Goal: Information Seeking & Learning: Check status

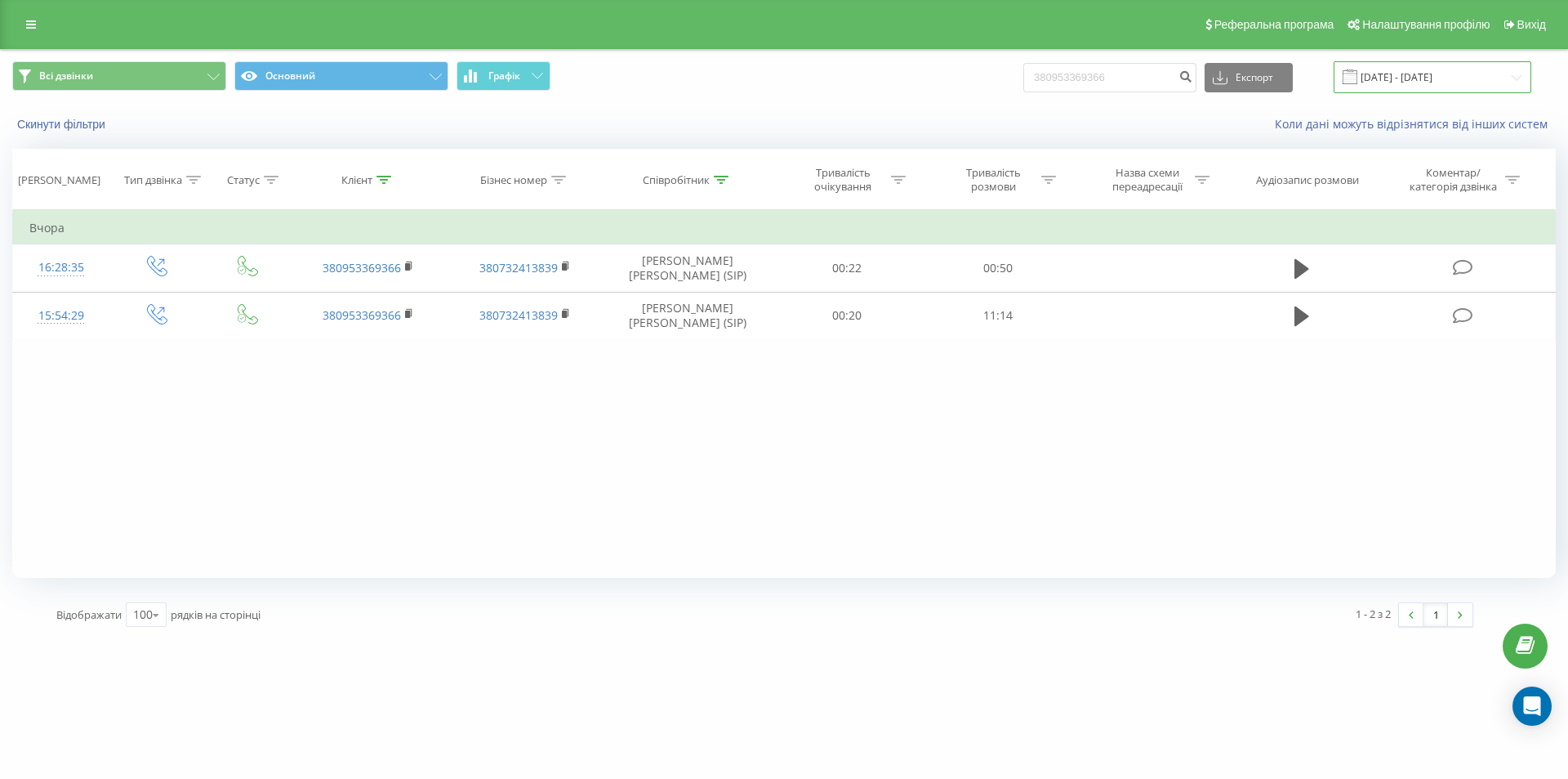
click at [1513, 81] on input "[DATE] - [DATE]" at bounding box center [1433, 77] width 198 height 32
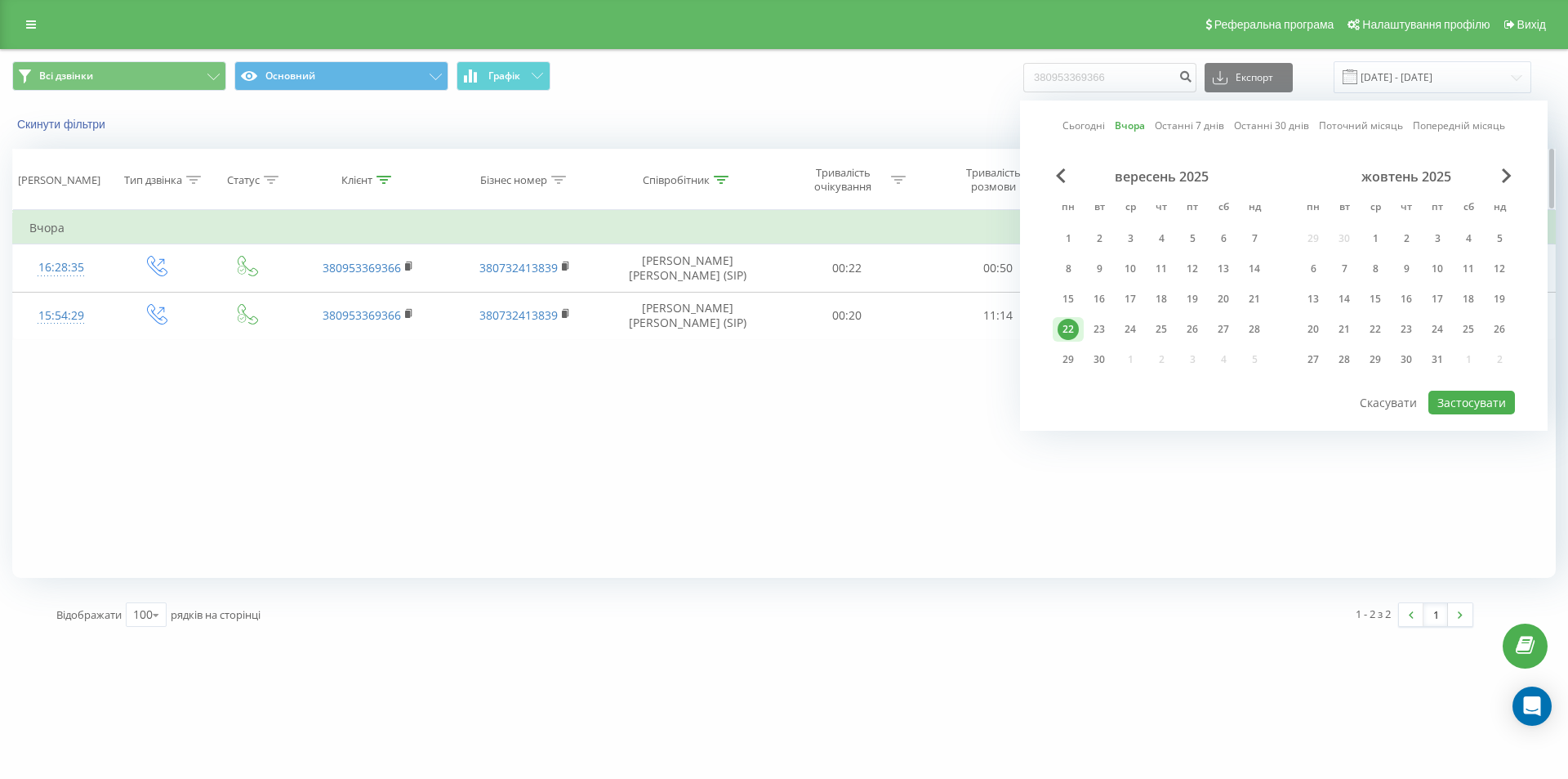
click at [384, 181] on icon at bounding box center [383, 180] width 14 height 8
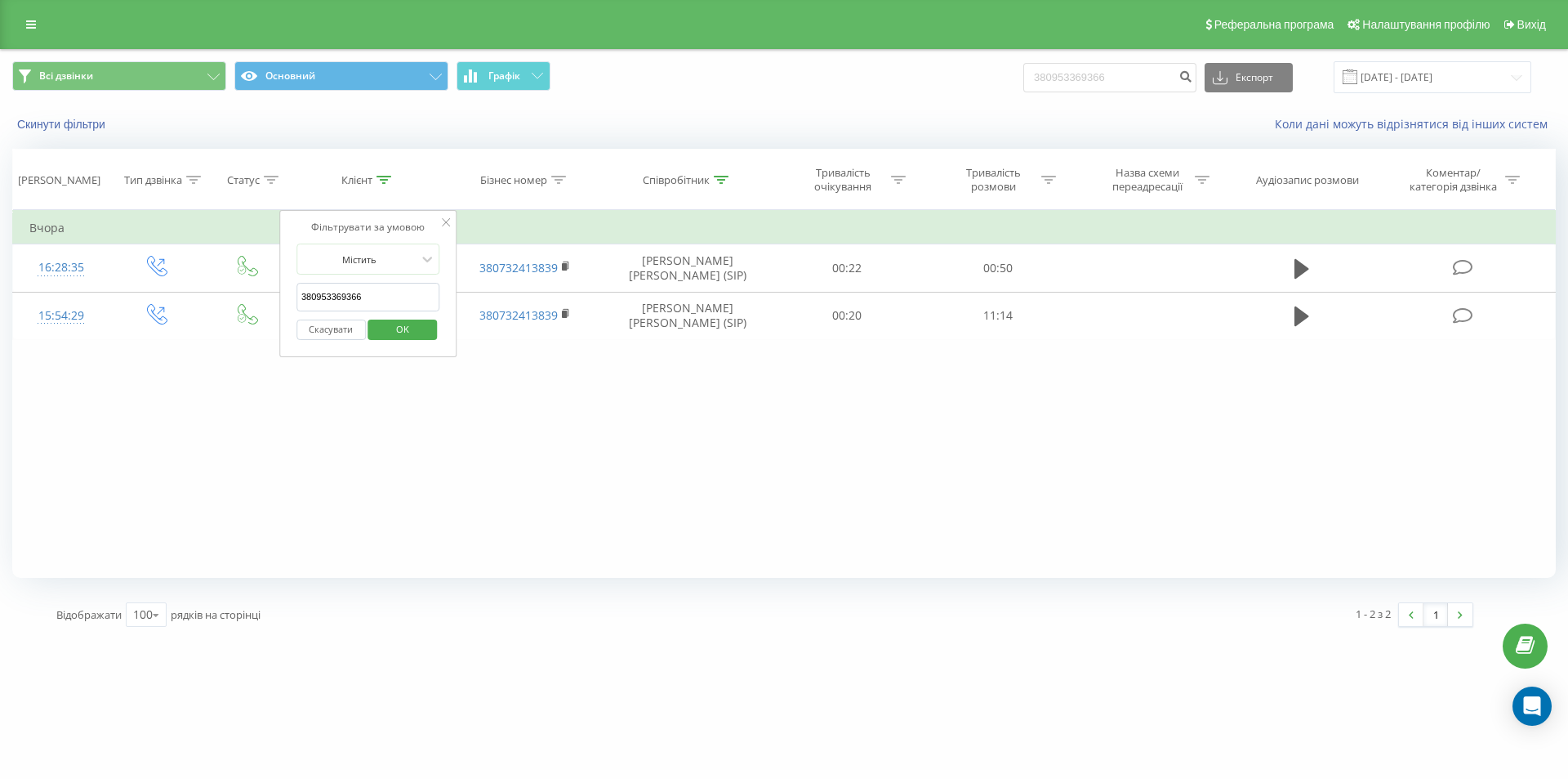
click at [369, 301] on input "380953369366" at bounding box center [369, 297] width 144 height 29
click at [397, 329] on span "OK" at bounding box center [402, 329] width 46 height 25
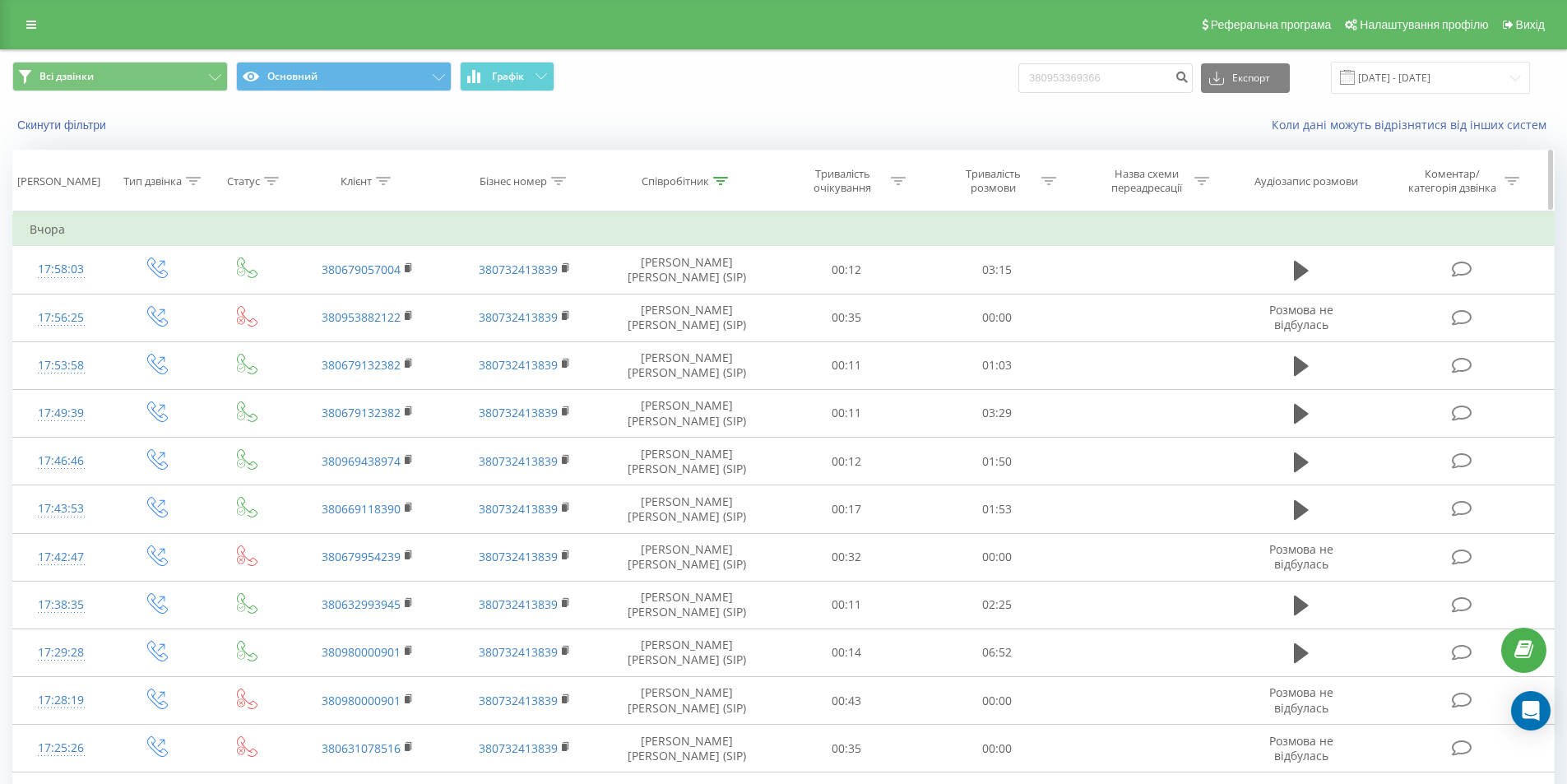
click at [720, 184] on icon at bounding box center [720, 181] width 14 height 9
click at [651, 300] on input "[PERSON_NAME]" at bounding box center [687, 299] width 145 height 29
click at [651, 298] on input "[PERSON_NAME]" at bounding box center [687, 299] width 145 height 29
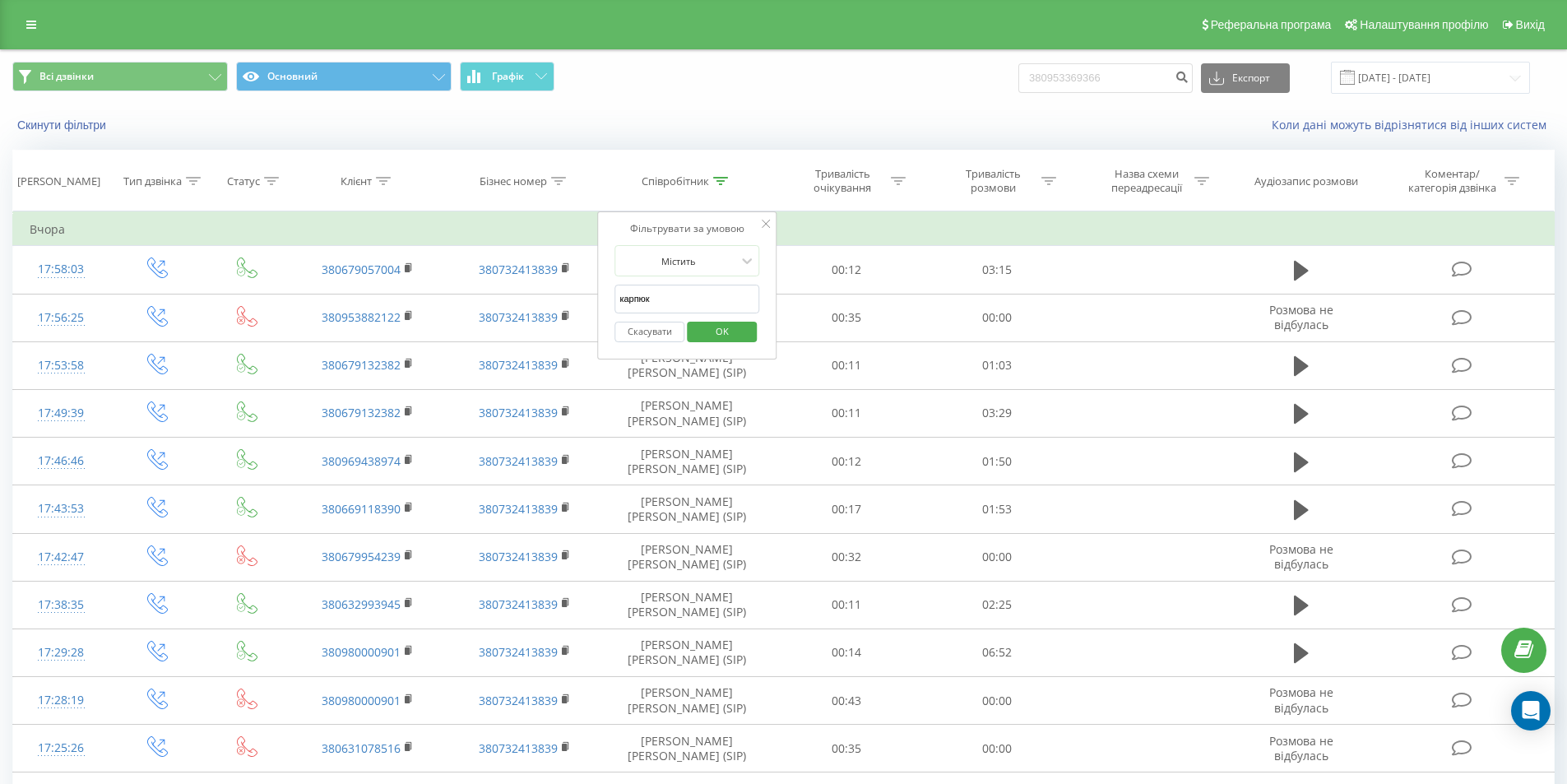
type input "карпюк"
click at [700, 329] on span "OK" at bounding box center [722, 331] width 46 height 26
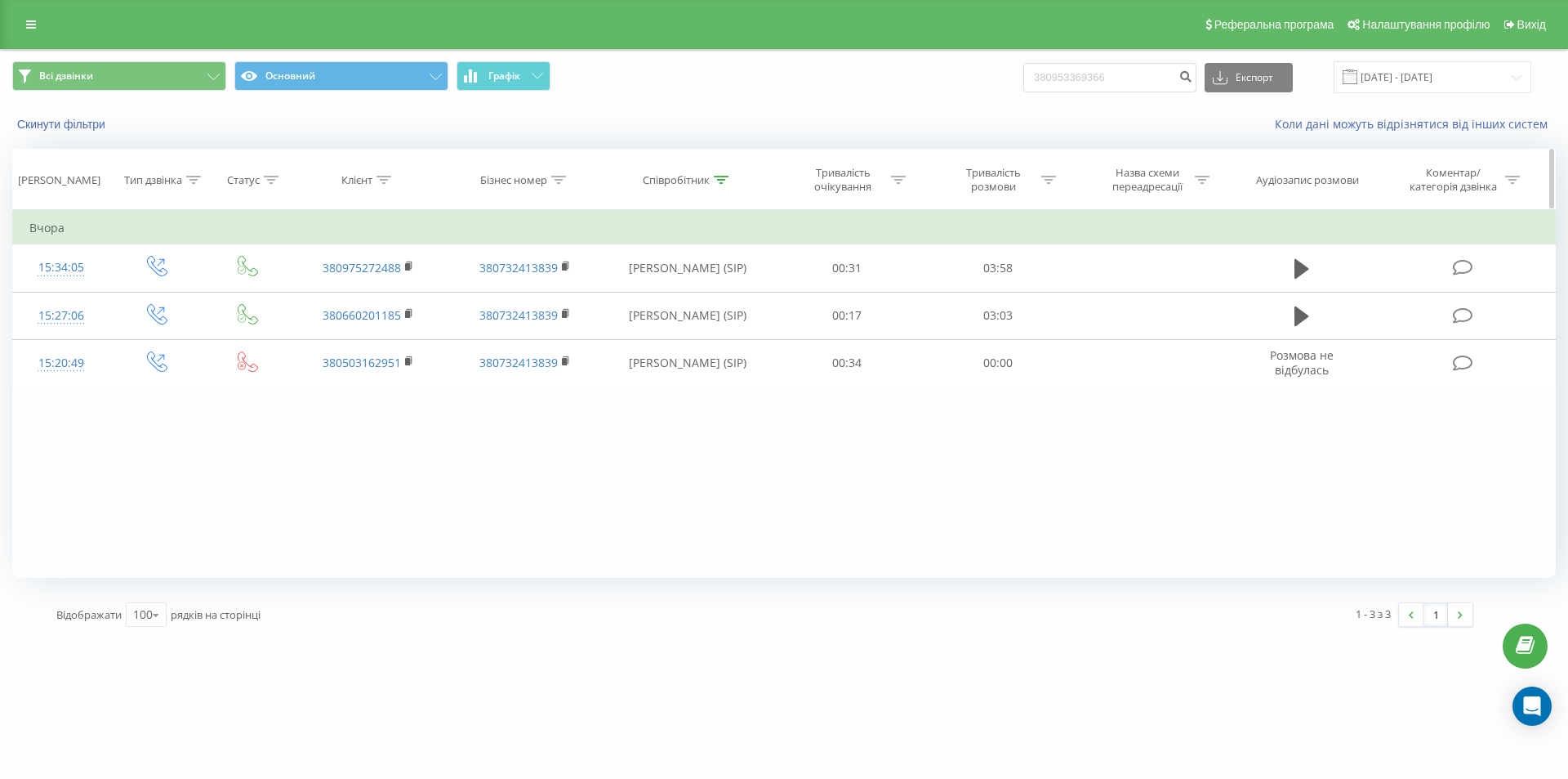
click at [718, 181] on icon at bounding box center [720, 180] width 14 height 8
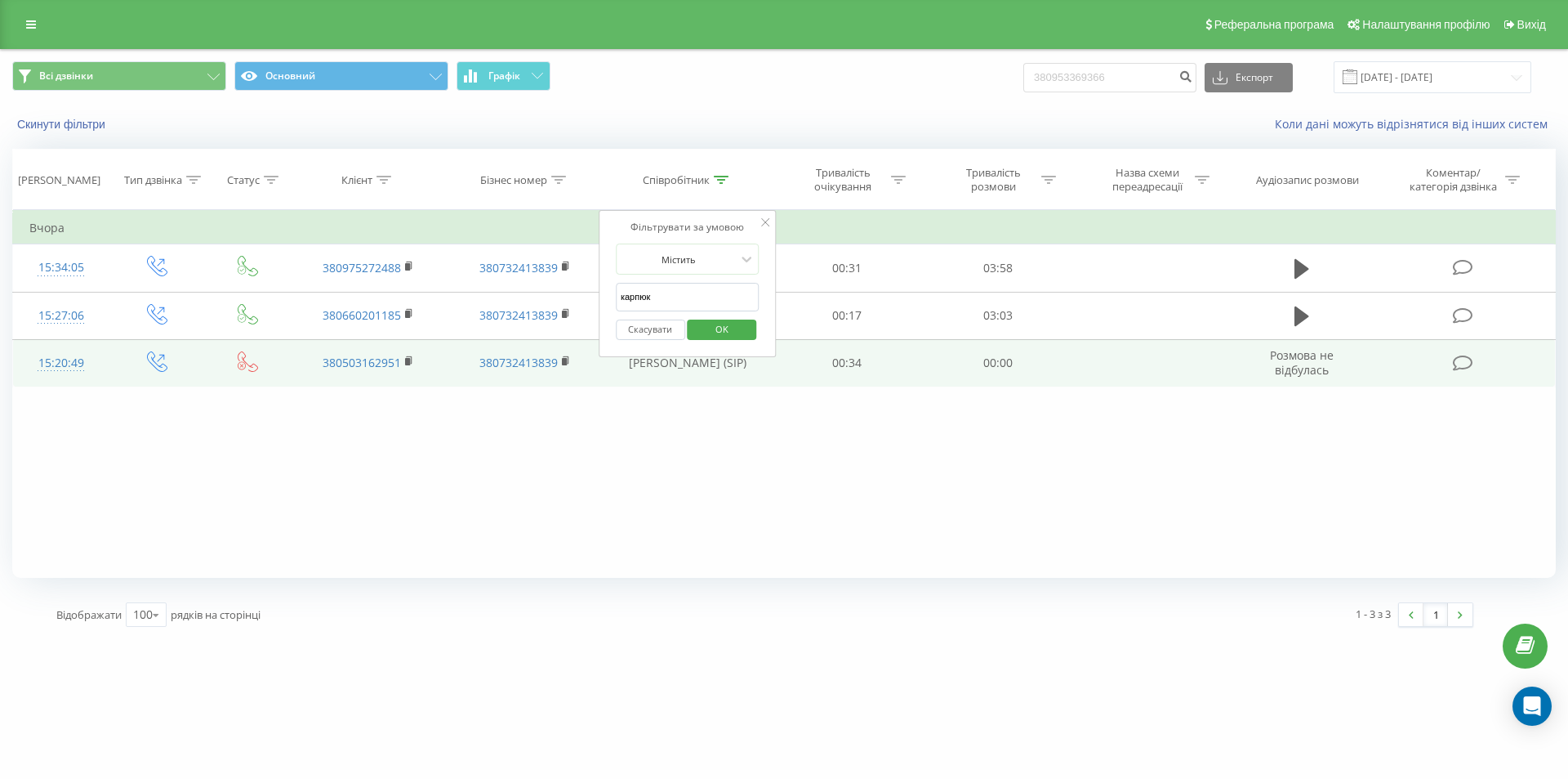
drag, startPoint x: 479, startPoint y: 487, endPoint x: 479, endPoint y: 379, distance: 108.0
click at [479, 486] on div "Фільтрувати за умовою Дорівнює Введіть значення Скасувати OK Фільтрувати за умо…" at bounding box center [784, 393] width 1543 height 368
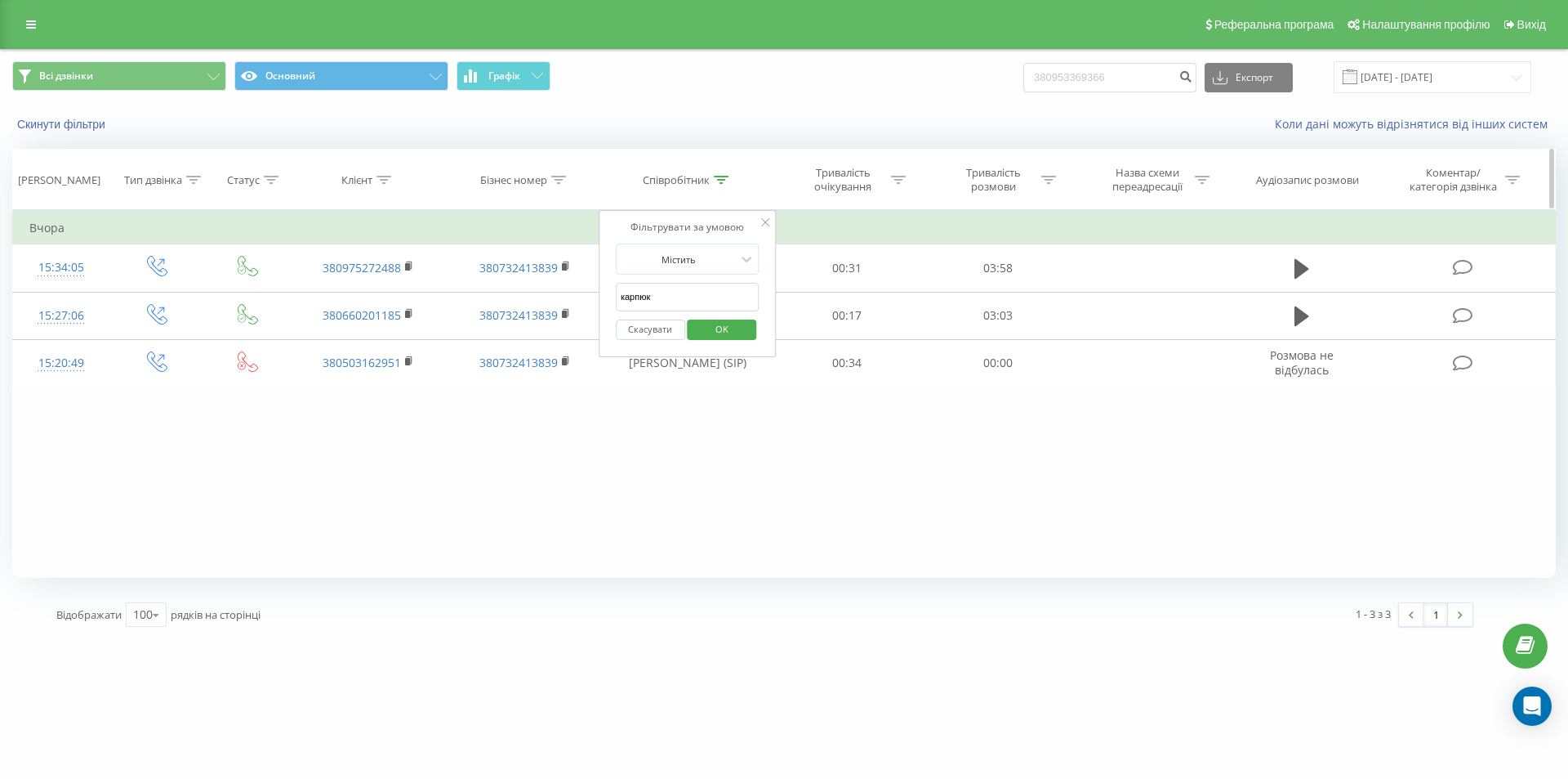
click at [377, 182] on icon at bounding box center [383, 180] width 14 height 8
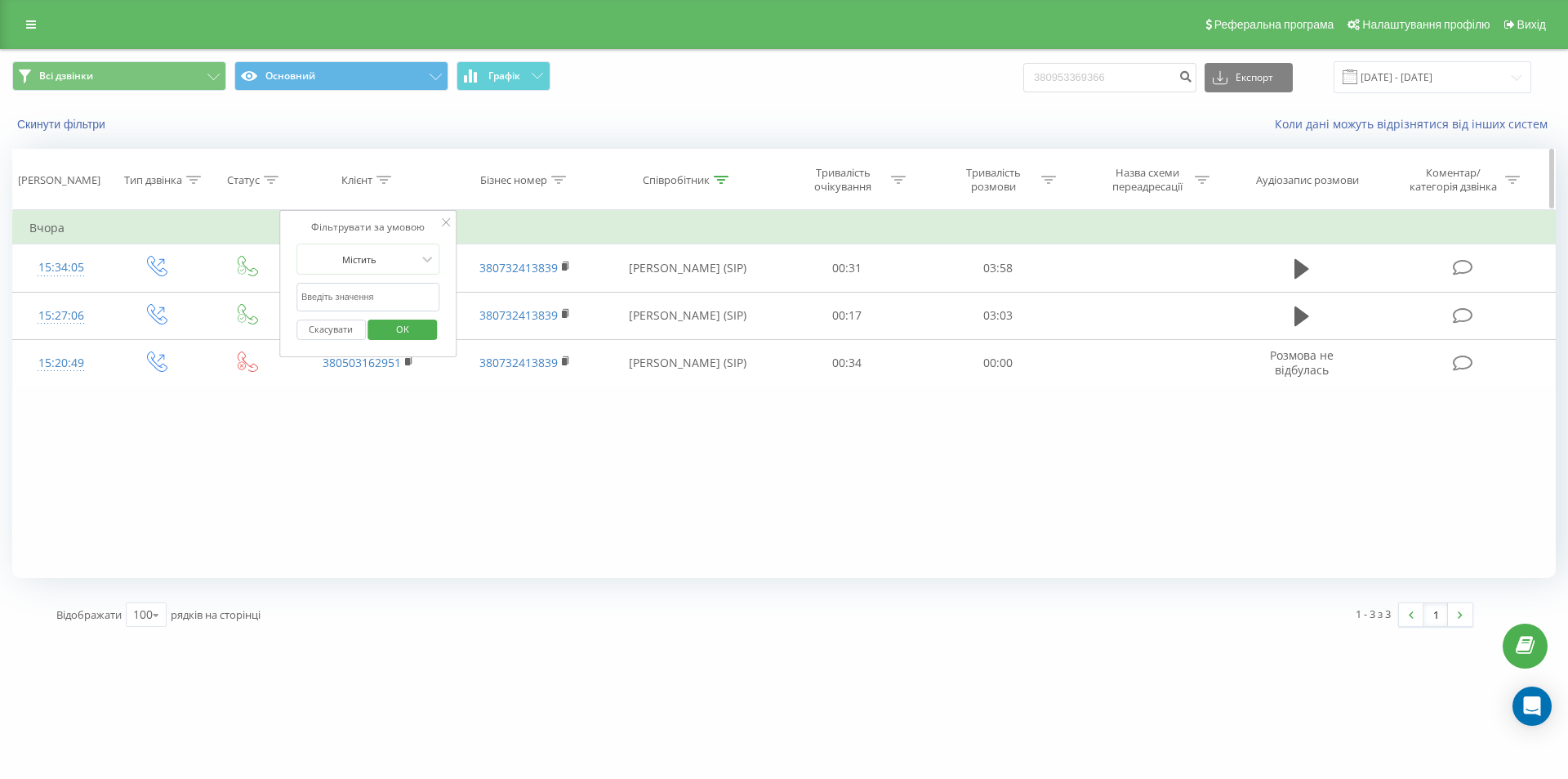
click at [377, 182] on icon at bounding box center [383, 180] width 14 height 8
click at [1517, 80] on input "[DATE] - [DATE]" at bounding box center [1433, 77] width 198 height 32
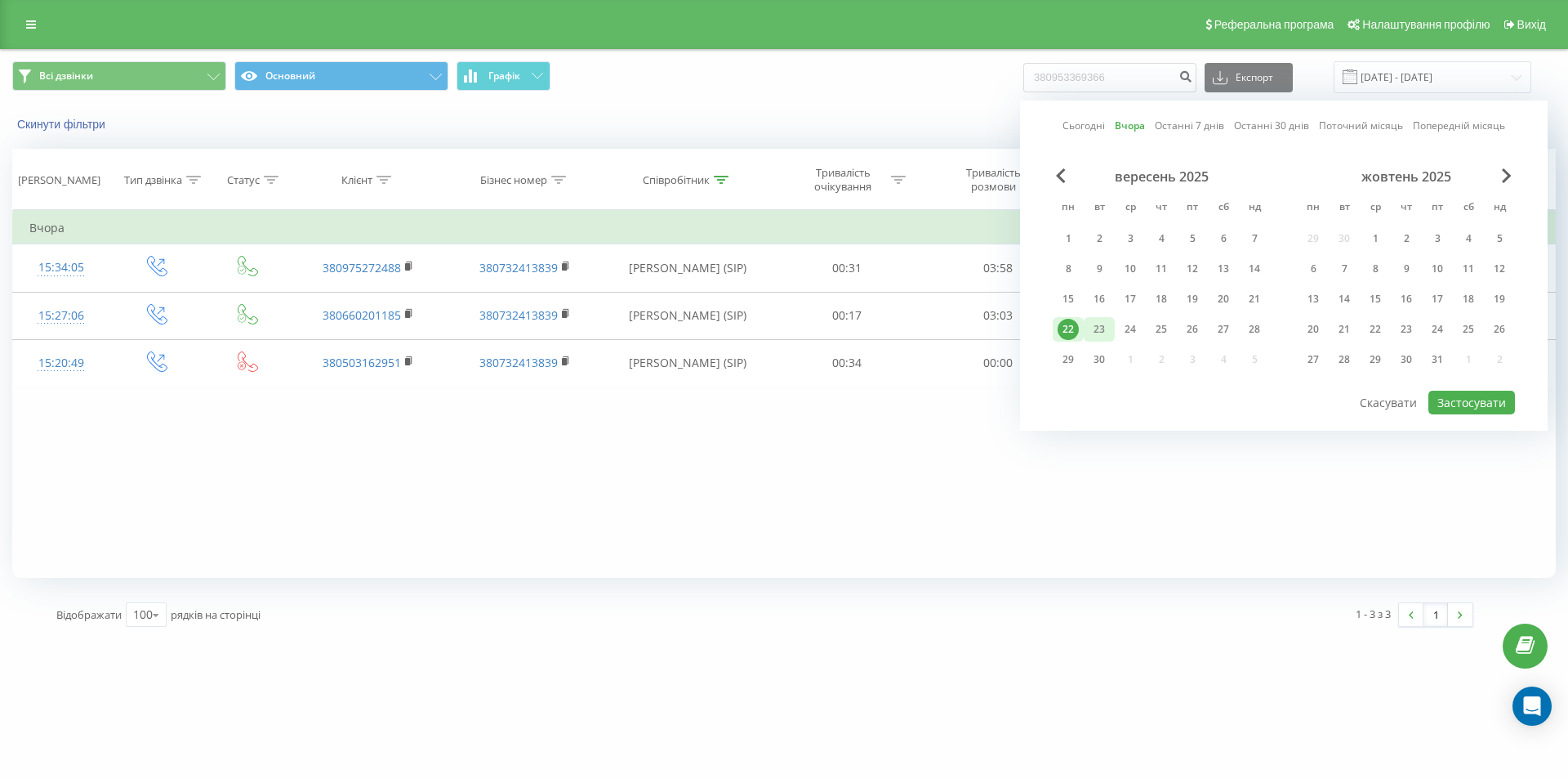
click at [1097, 337] on div "23" at bounding box center [1099, 329] width 21 height 21
click at [1450, 402] on button "Застосувати" at bounding box center [1472, 403] width 86 height 24
type input "[DATE] - [DATE]"
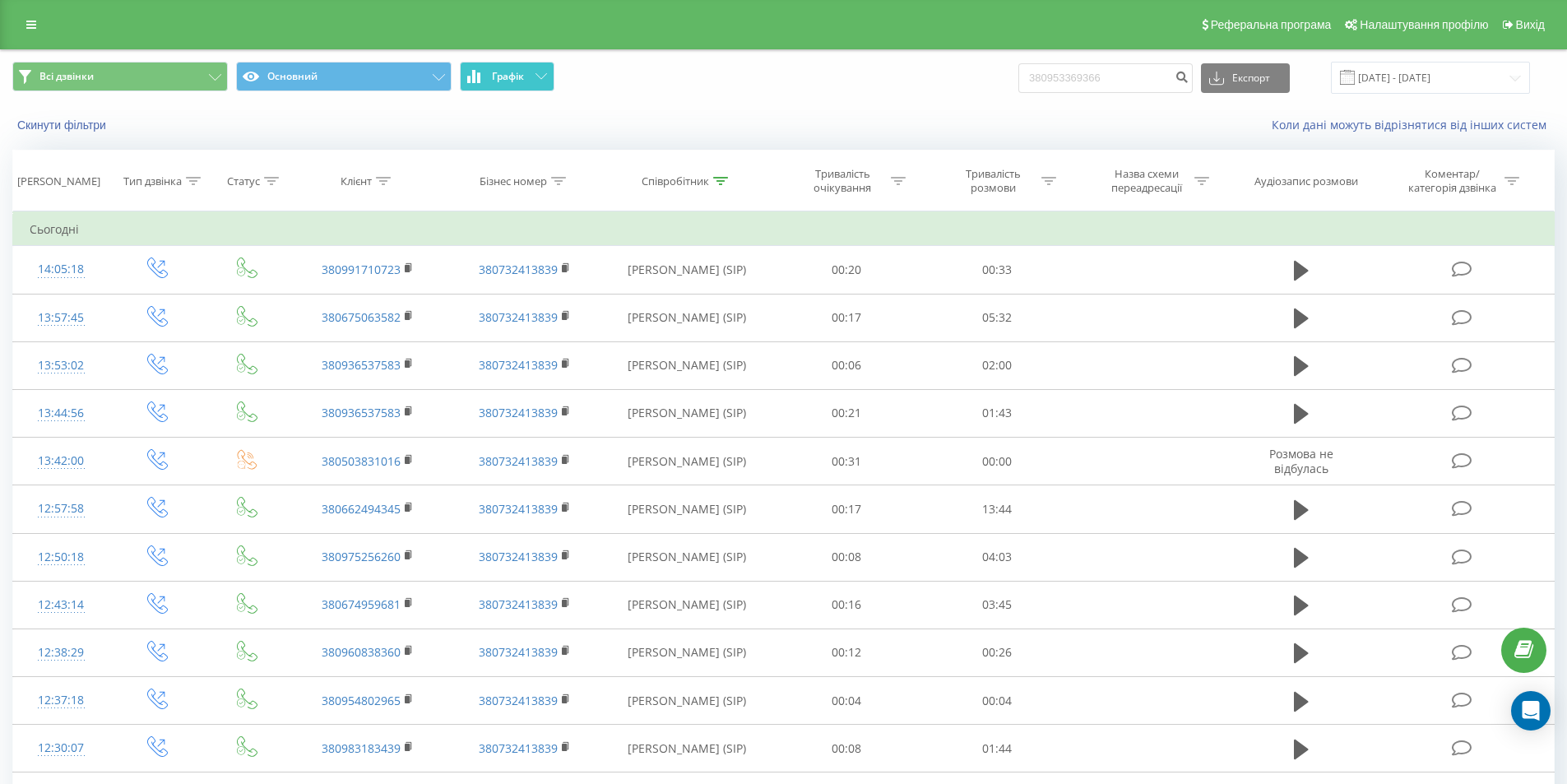
click at [530, 82] on button "Графік" at bounding box center [507, 76] width 95 height 30
